Goal: Check status: Check status

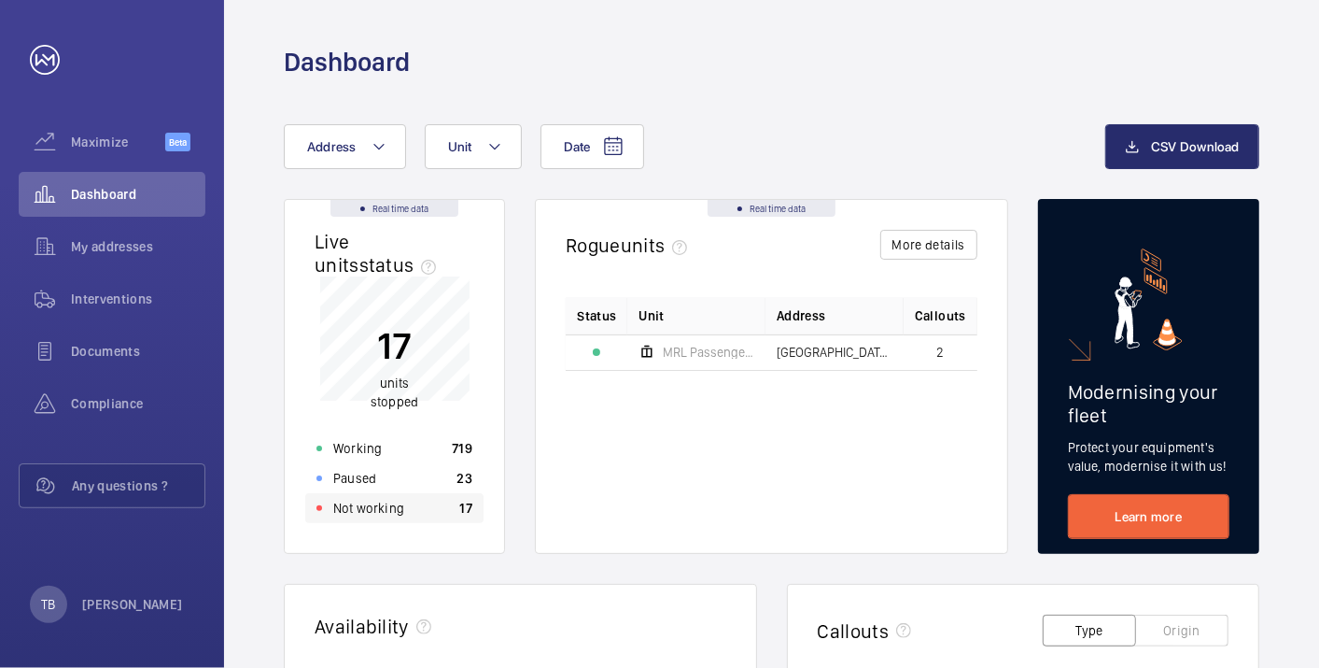
click at [393, 510] on p "Not working" at bounding box center [368, 508] width 71 height 19
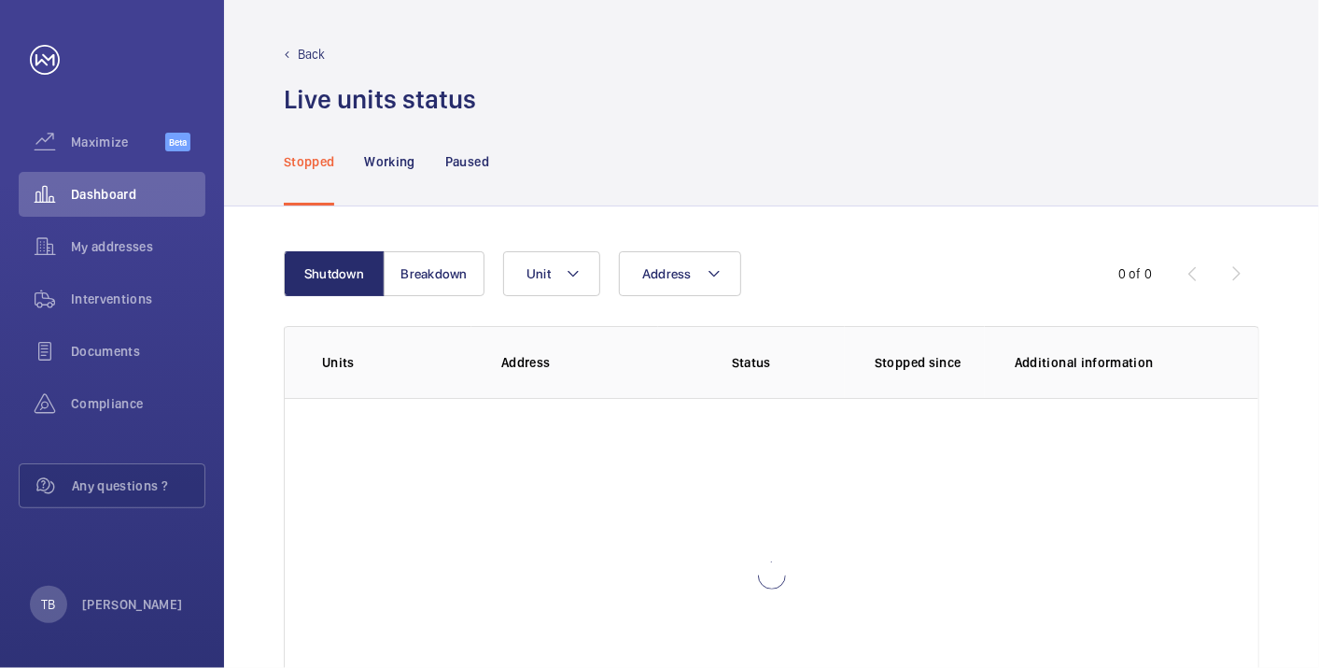
scroll to position [128, 0]
